Goal: Task Accomplishment & Management: Complete application form

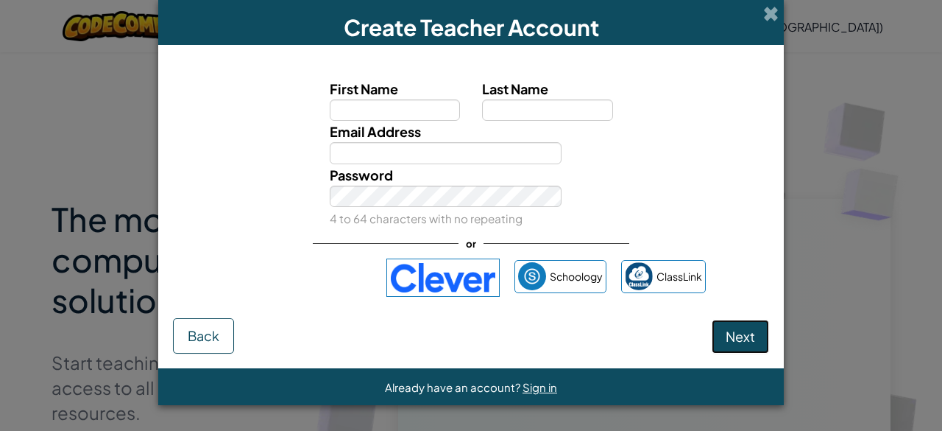
click at [742, 341] on span "Next" at bounding box center [740, 336] width 29 height 17
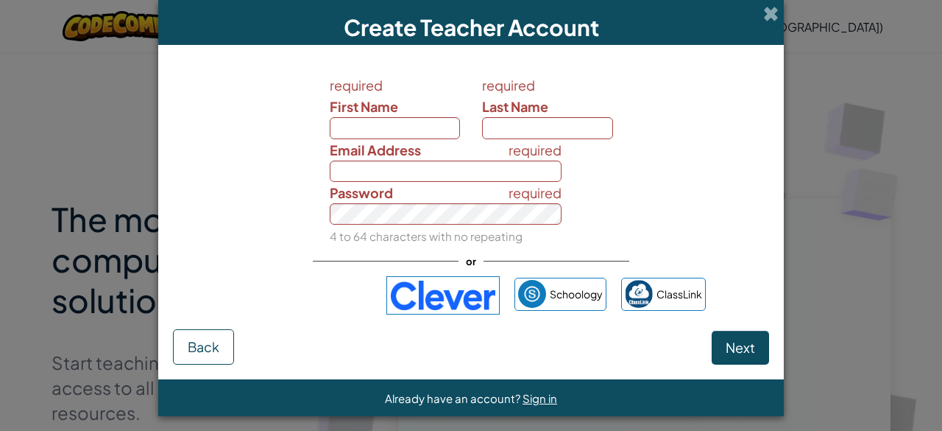
click at [774, 15] on div "Create Teacher Account" at bounding box center [471, 22] width 626 height 45
click at [763, 14] on span at bounding box center [770, 13] width 15 height 15
